Goal: Task Accomplishment & Management: Manage account settings

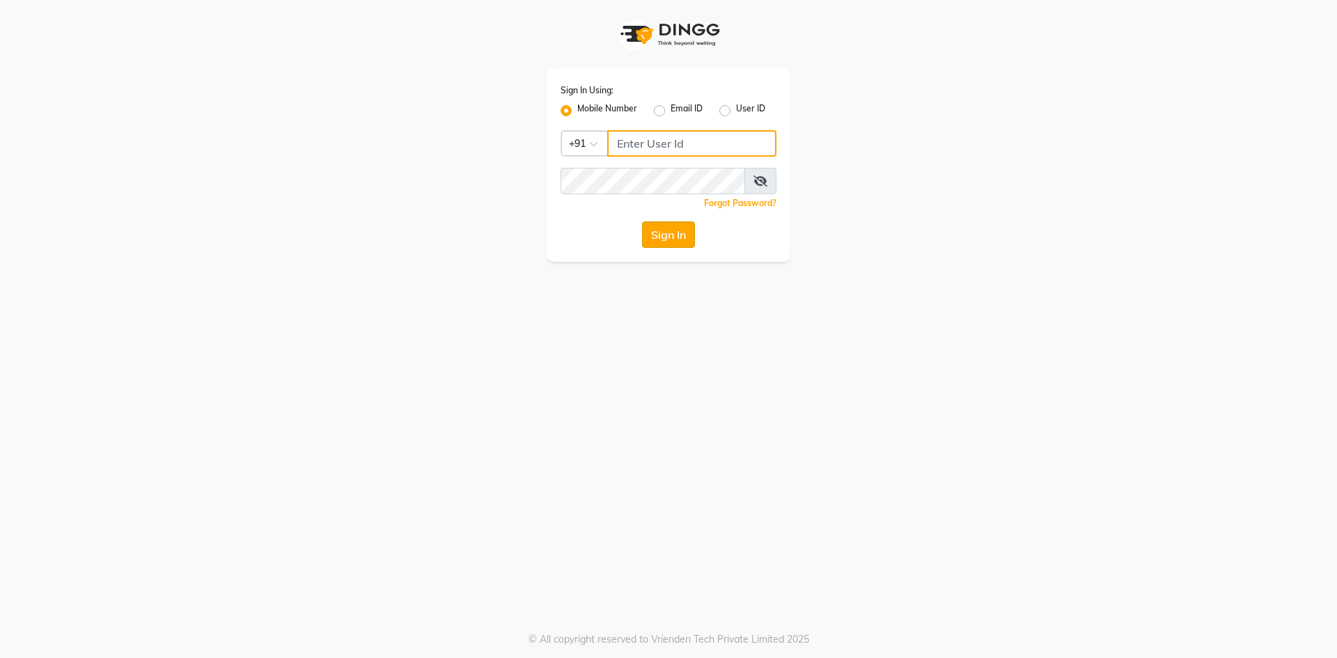
type input "9346469616"
click at [668, 241] on button "Sign In" at bounding box center [668, 234] width 53 height 26
